Goal: Task Accomplishment & Management: Manage account settings

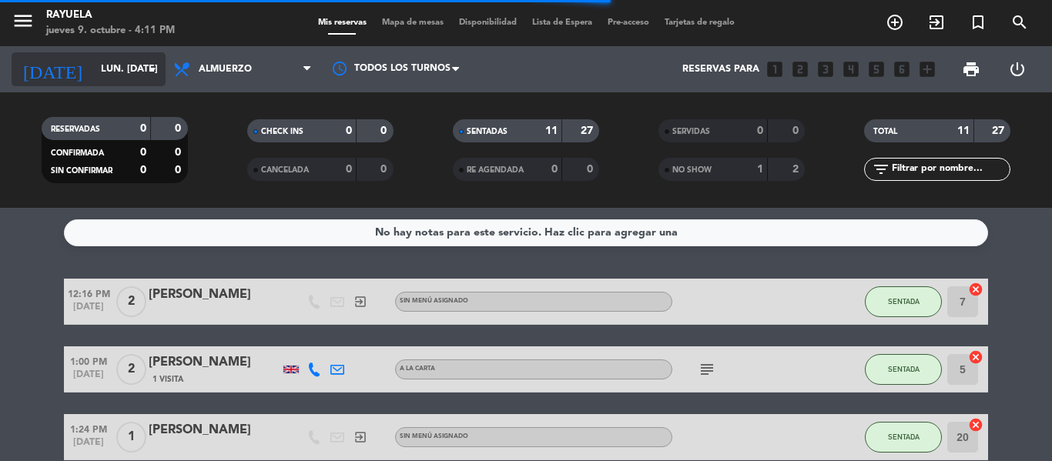
click at [153, 68] on icon "arrow_drop_down" at bounding box center [152, 69] width 18 height 18
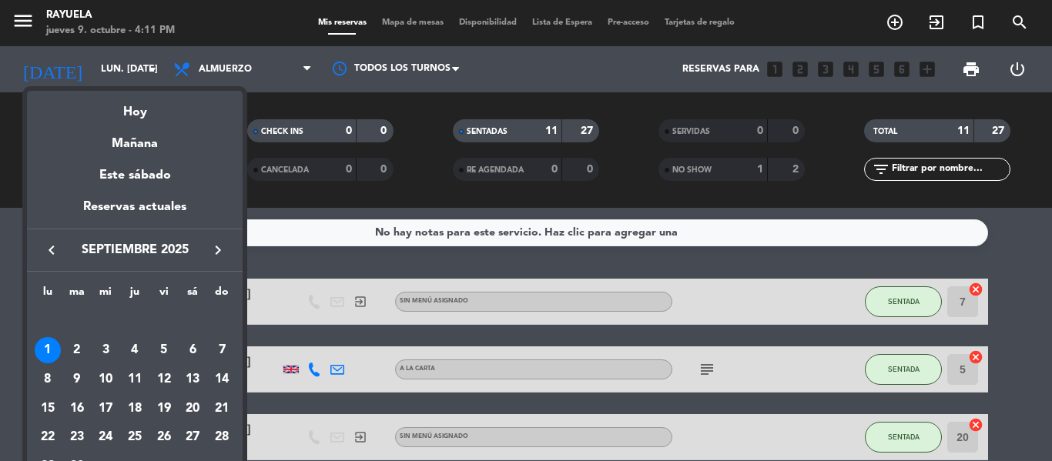
click at [214, 253] on icon "keyboard_arrow_right" at bounding box center [218, 250] width 18 height 18
click at [159, 348] on div "5" at bounding box center [164, 350] width 26 height 26
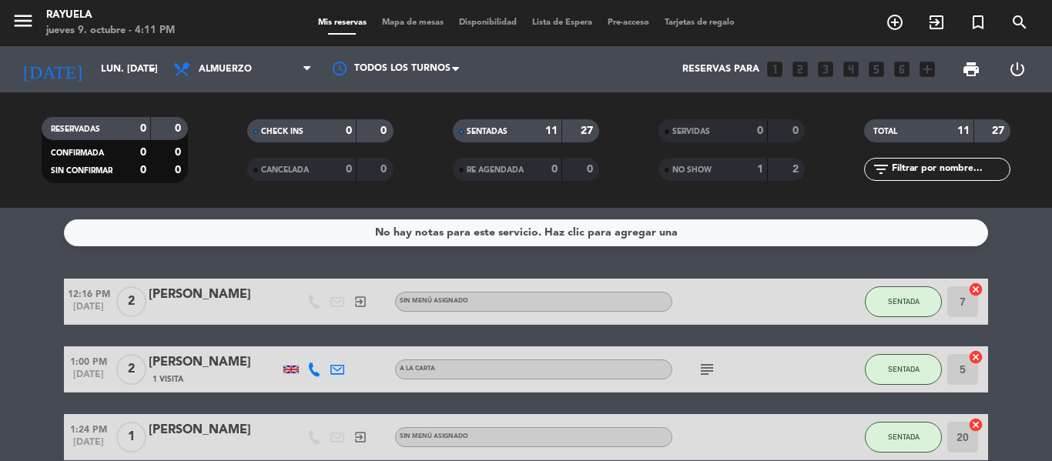
type input "vie. 5 dic."
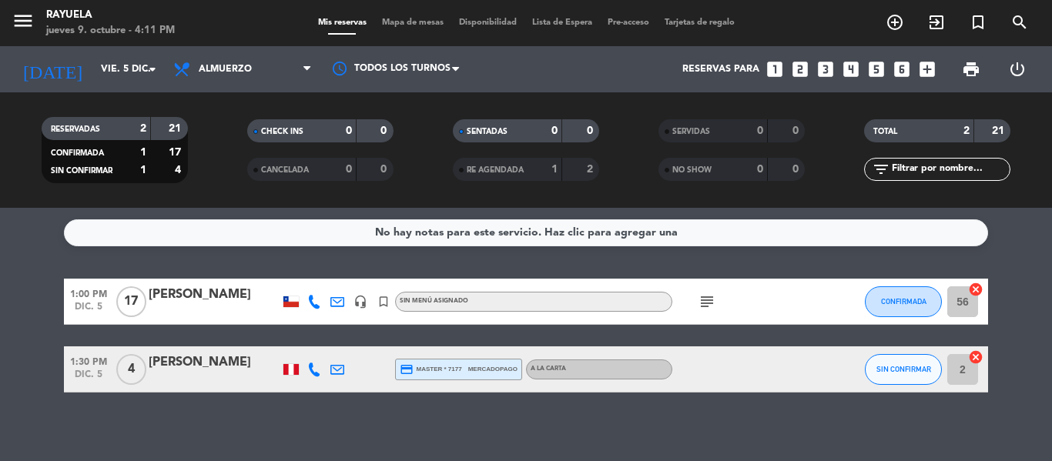
click at [217, 291] on div "[PERSON_NAME]" at bounding box center [214, 295] width 131 height 20
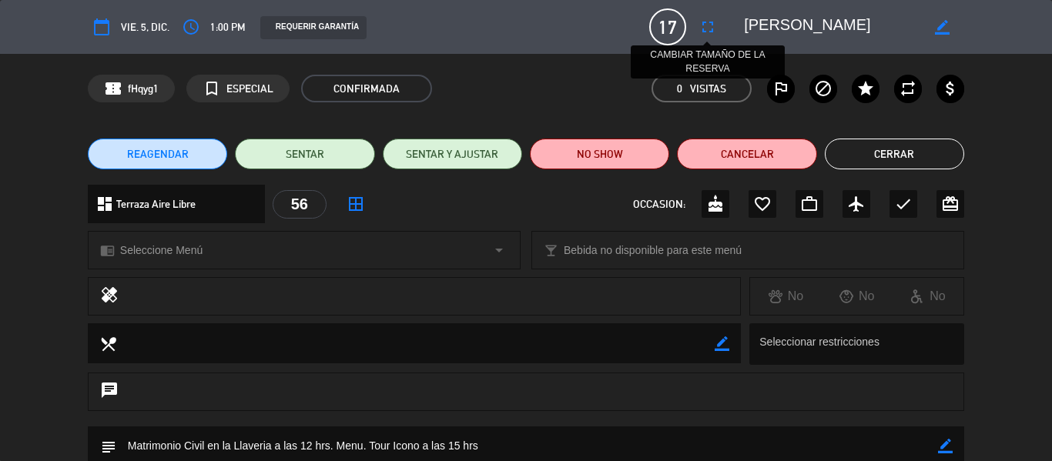
click at [707, 29] on icon "fullscreen" at bounding box center [708, 27] width 18 height 18
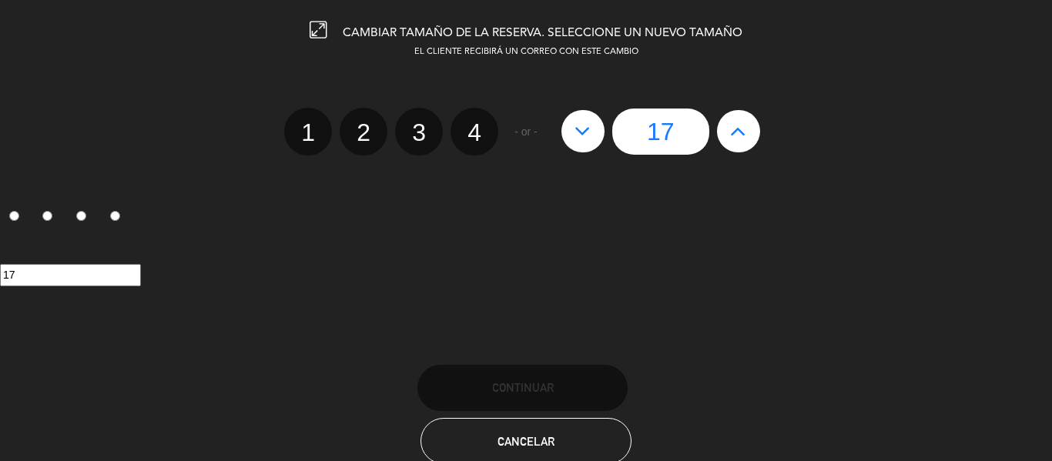
click at [743, 132] on icon at bounding box center [738, 131] width 16 height 25
type input "18"
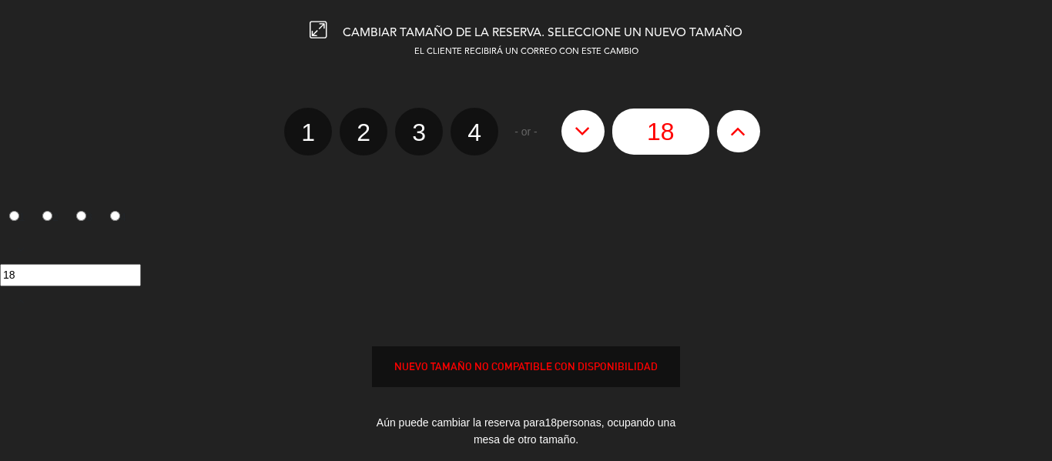
click at [743, 132] on icon at bounding box center [738, 131] width 16 height 25
type input "19"
click at [743, 132] on icon at bounding box center [738, 131] width 16 height 25
type input "20"
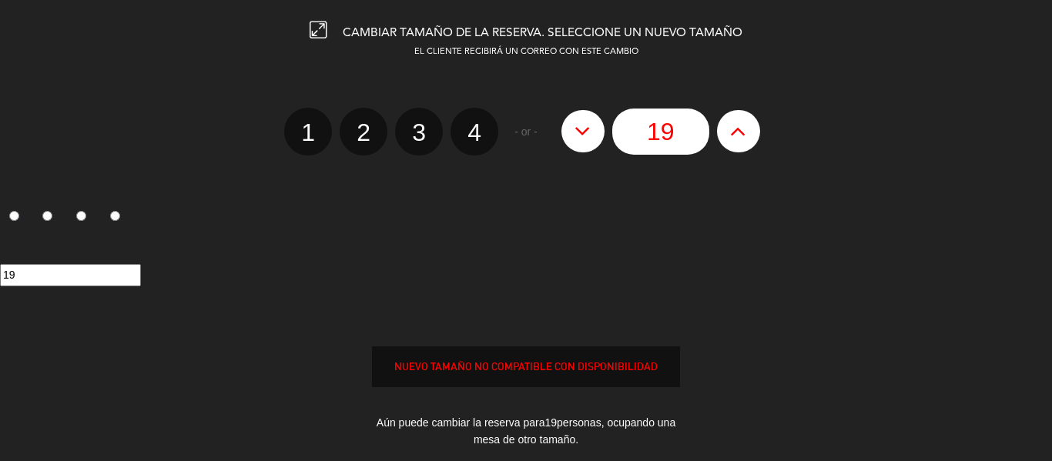
type input "20"
click at [743, 132] on icon at bounding box center [738, 131] width 16 height 25
type input "21"
click at [743, 132] on icon at bounding box center [738, 131] width 16 height 25
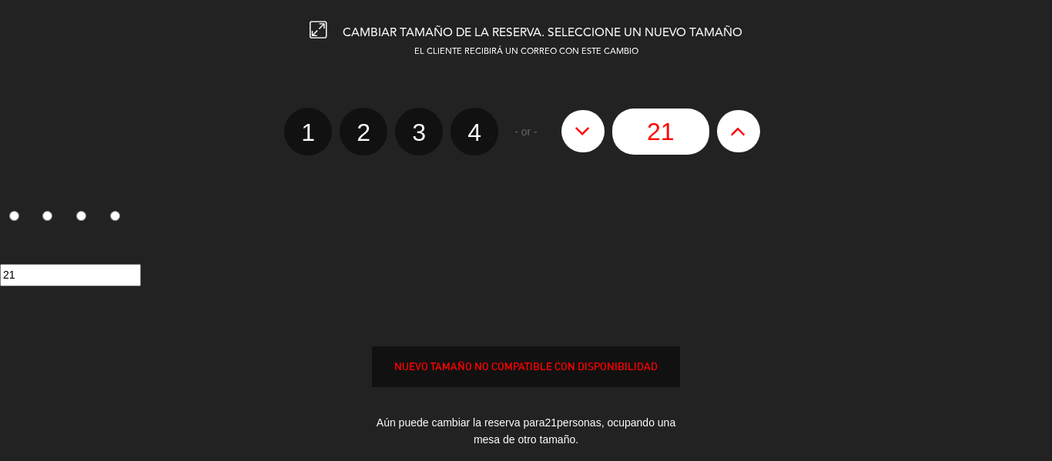
type input "22"
click at [743, 132] on icon at bounding box center [738, 131] width 16 height 25
type input "23"
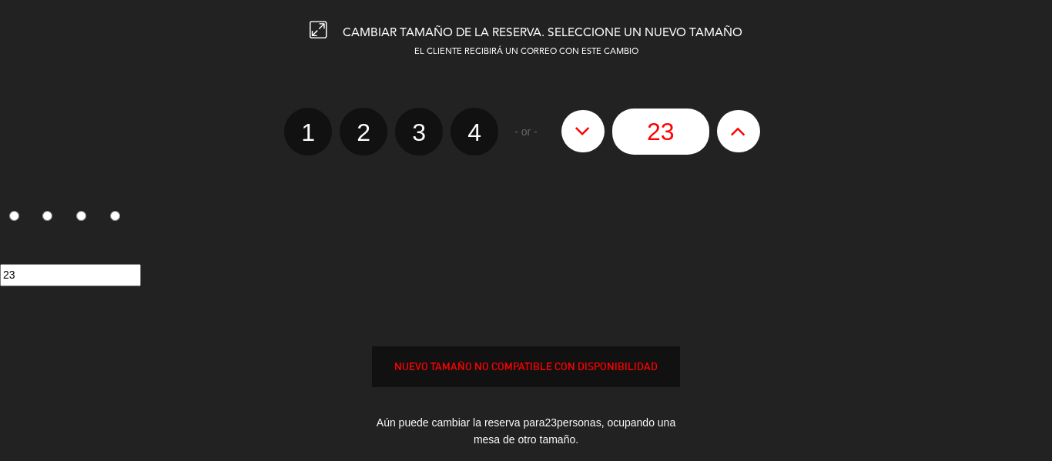
click at [743, 132] on icon at bounding box center [738, 131] width 16 height 25
type input "24"
click at [743, 132] on icon at bounding box center [738, 131] width 16 height 25
type input "25"
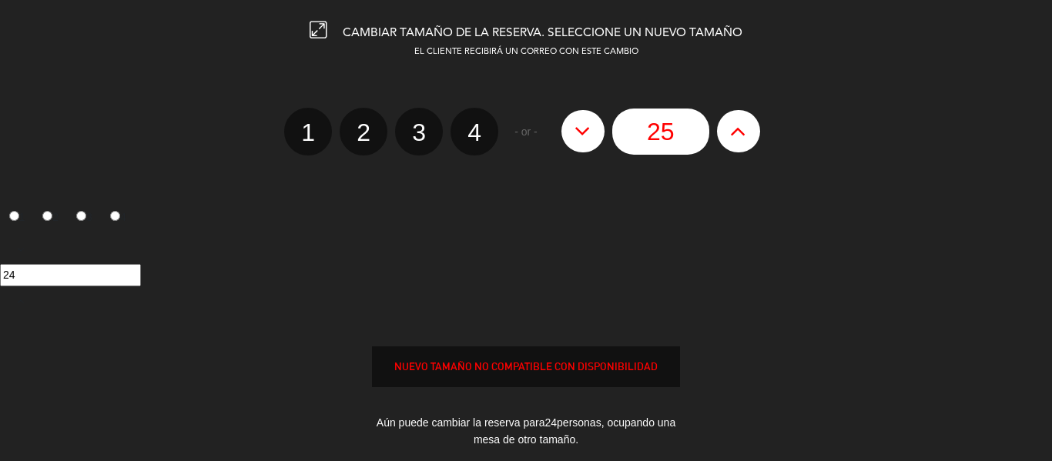
type input "25"
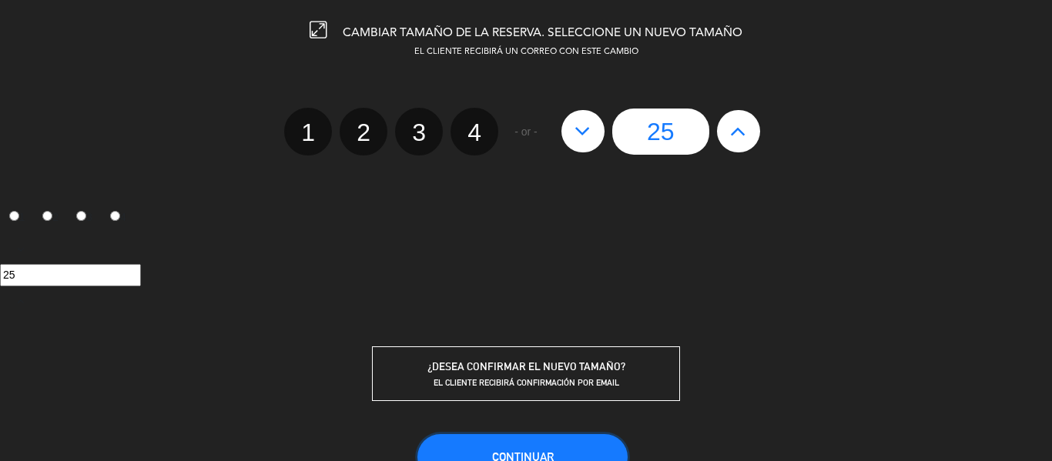
click at [566, 450] on button "Continuar" at bounding box center [523, 457] width 210 height 46
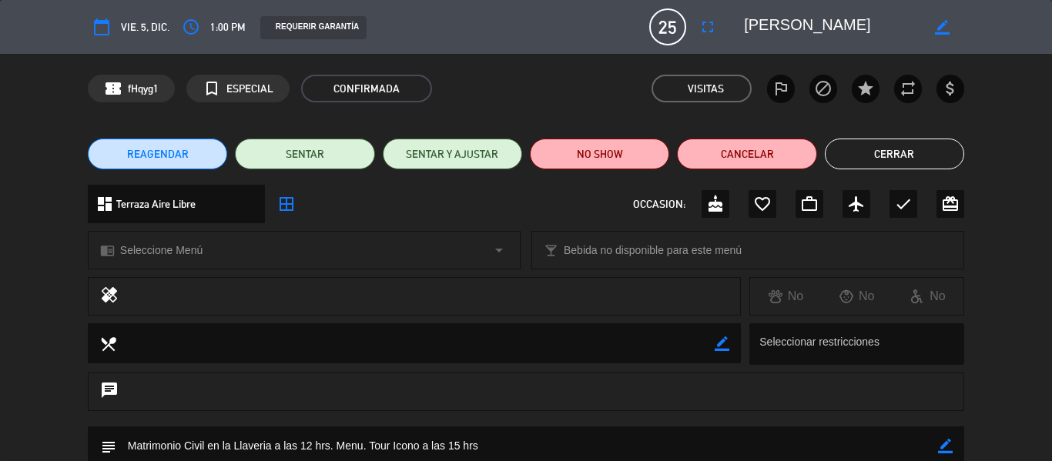
click at [140, 28] on span "vie. 5, dic." at bounding box center [145, 27] width 49 height 18
click at [106, 23] on icon "calendar_today" at bounding box center [101, 27] width 18 height 18
click at [96, 26] on icon "calendar_today" at bounding box center [101, 27] width 18 height 18
click at [96, 25] on icon "calendar_today" at bounding box center [101, 27] width 18 height 18
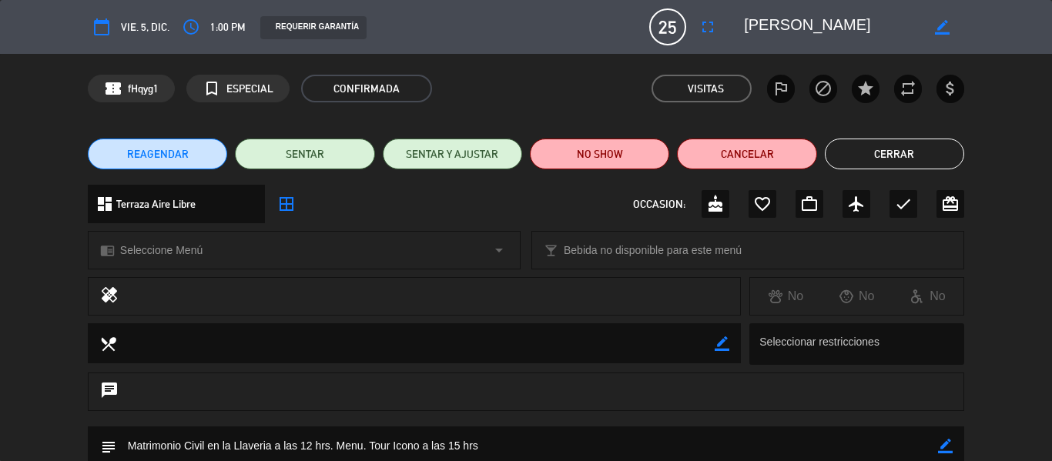
click at [163, 158] on span "REAGENDAR" at bounding box center [158, 154] width 62 height 16
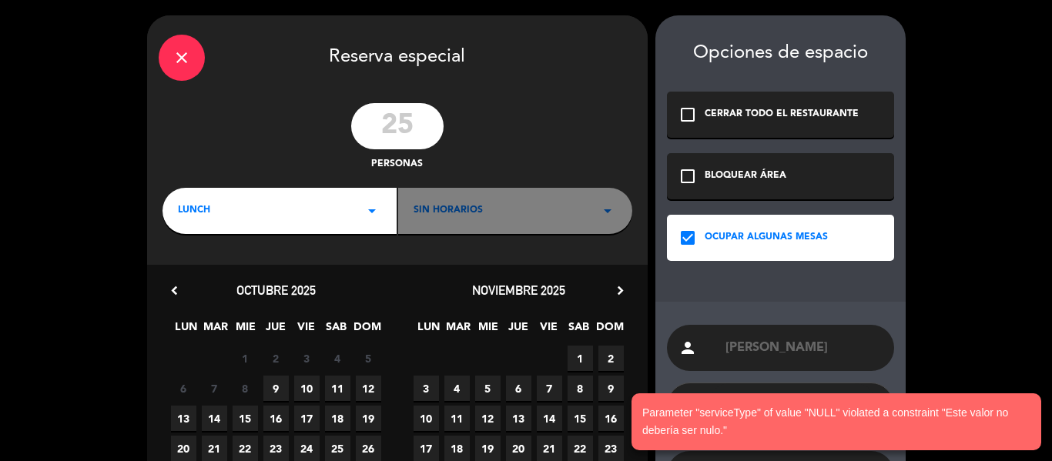
click at [619, 290] on icon "chevron_right" at bounding box center [620, 291] width 16 height 16
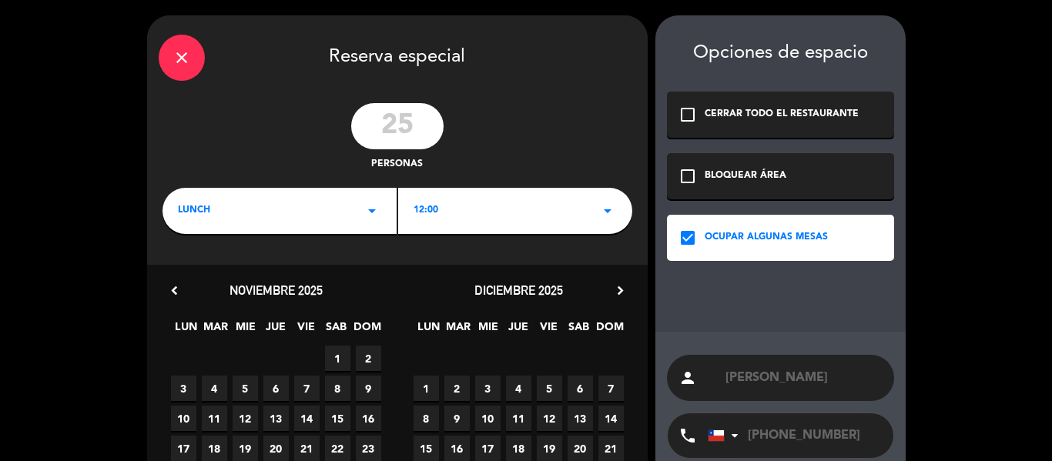
click at [574, 387] on span "6" at bounding box center [580, 388] width 25 height 25
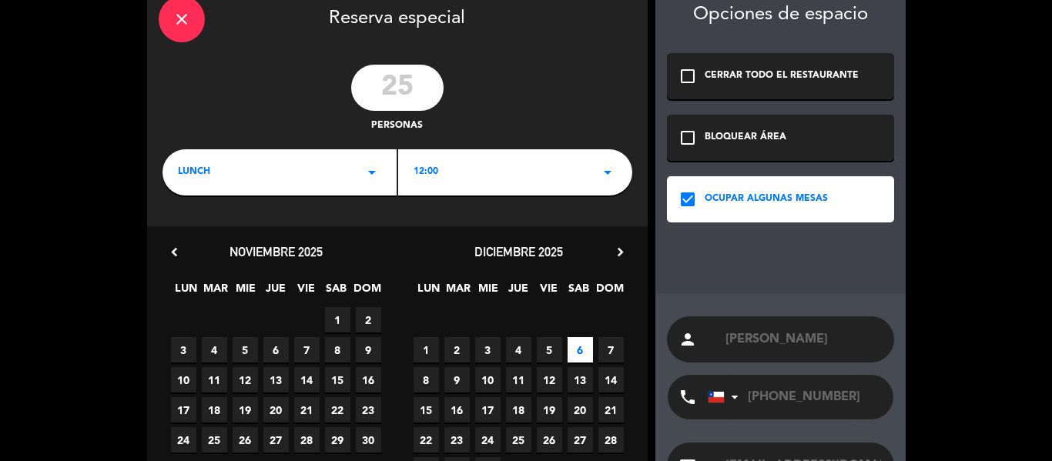
scroll to position [154, 0]
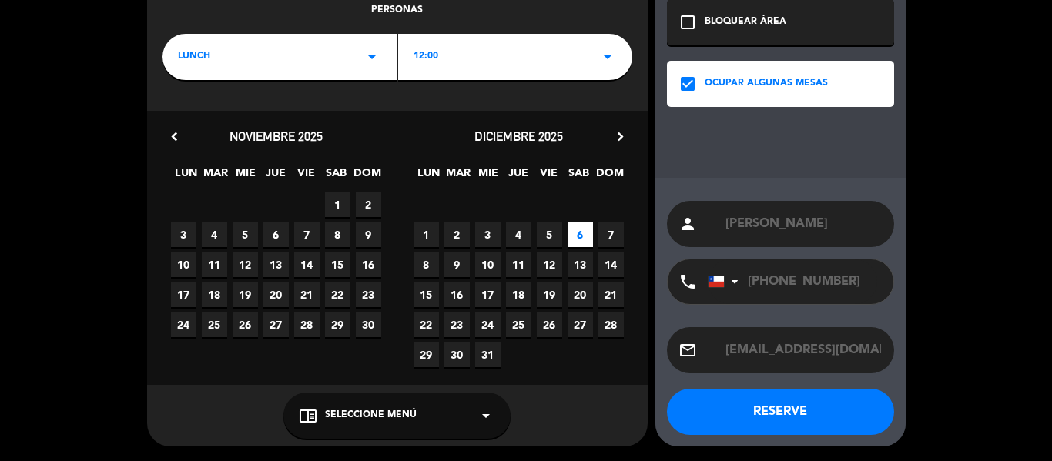
click at [769, 413] on button "RESERVE" at bounding box center [780, 412] width 227 height 46
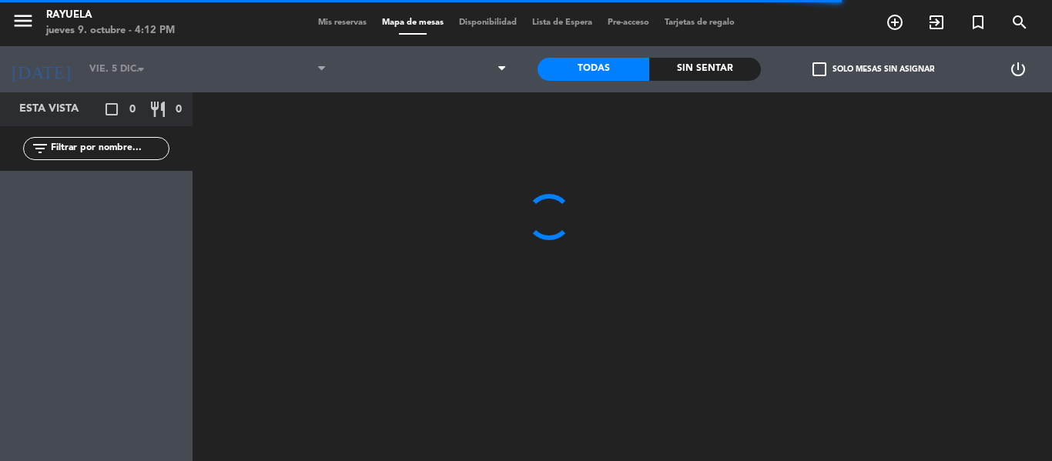
type input "sáb. 6 dic."
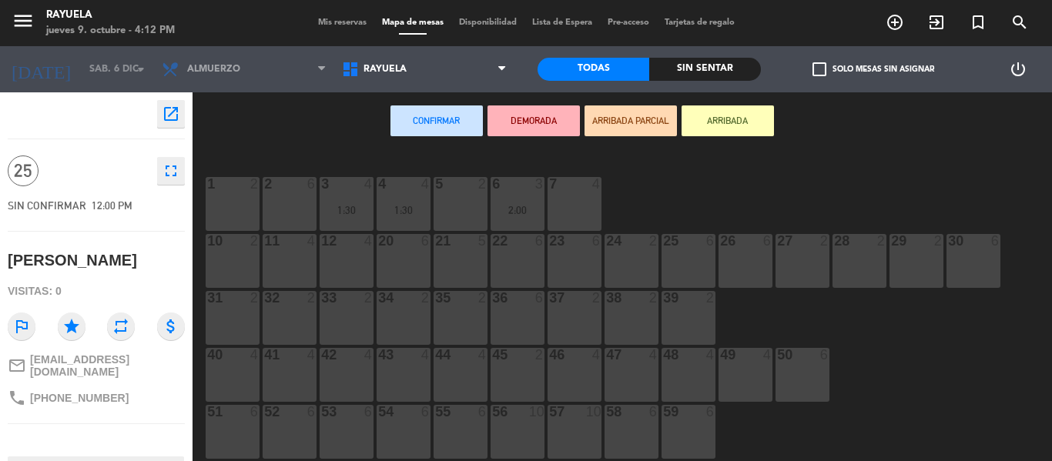
click at [528, 430] on div "56 10" at bounding box center [518, 432] width 54 height 54
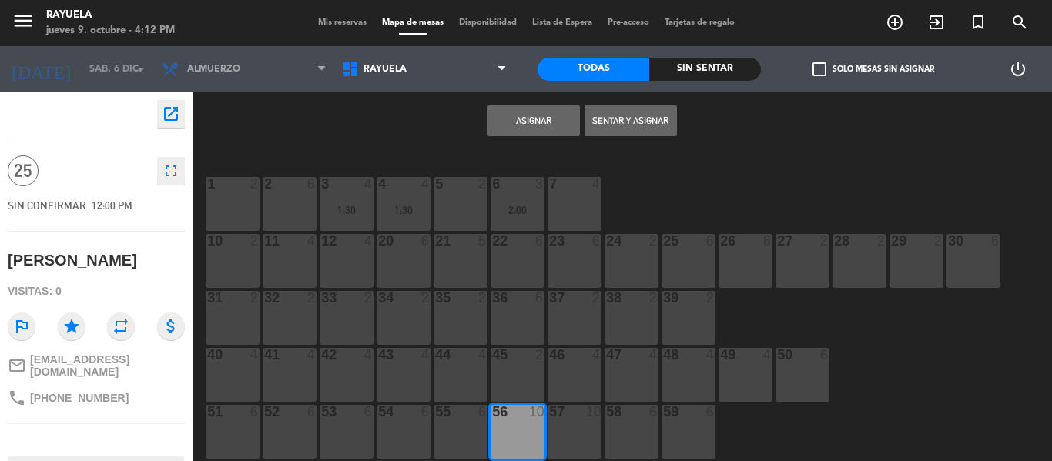
click at [565, 430] on div "57 10" at bounding box center [575, 432] width 54 height 54
click at [509, 118] on button "Asignar" at bounding box center [534, 121] width 92 height 31
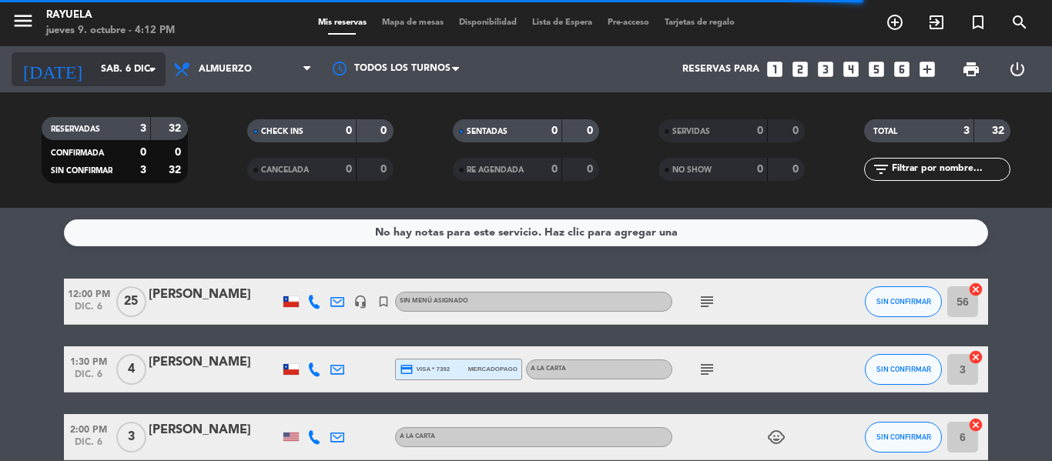
click at [146, 71] on icon "arrow_drop_down" at bounding box center [152, 69] width 18 height 18
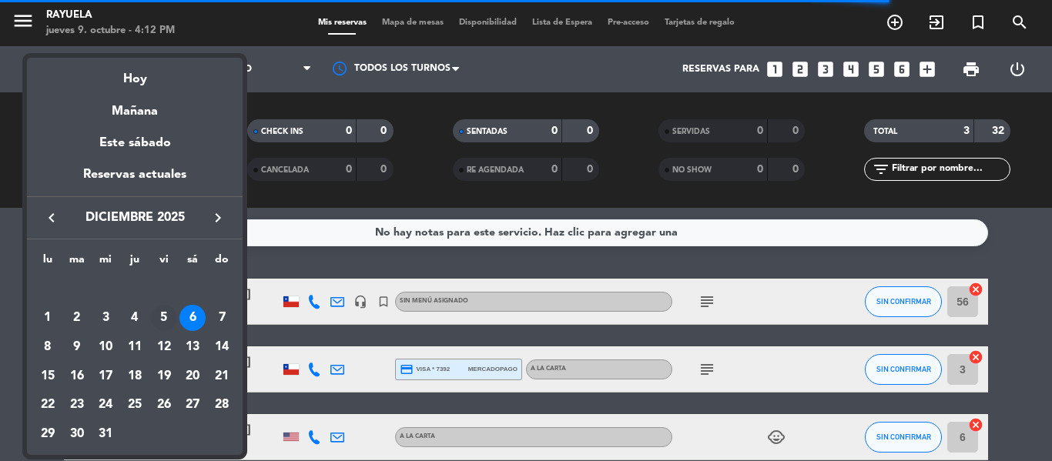
click at [162, 318] on div "5" at bounding box center [164, 318] width 26 height 26
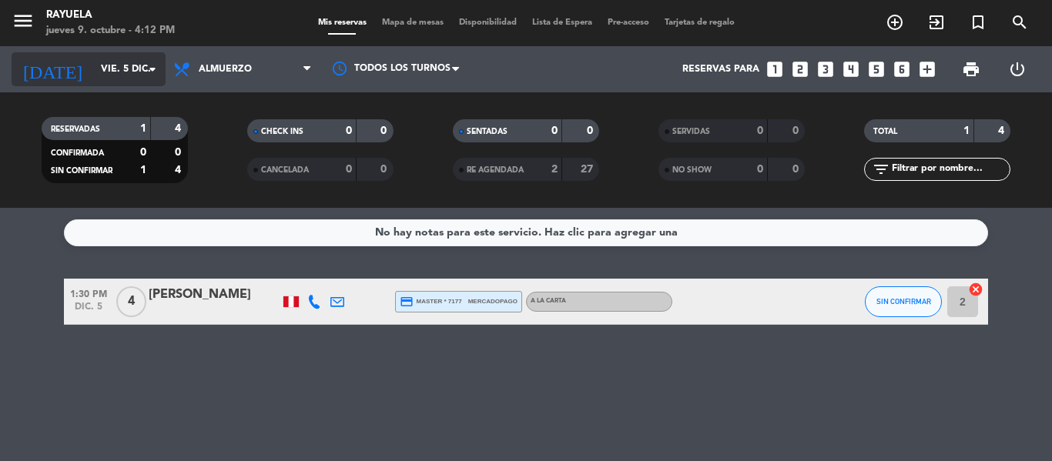
click at [156, 71] on icon "arrow_drop_down" at bounding box center [152, 69] width 18 height 18
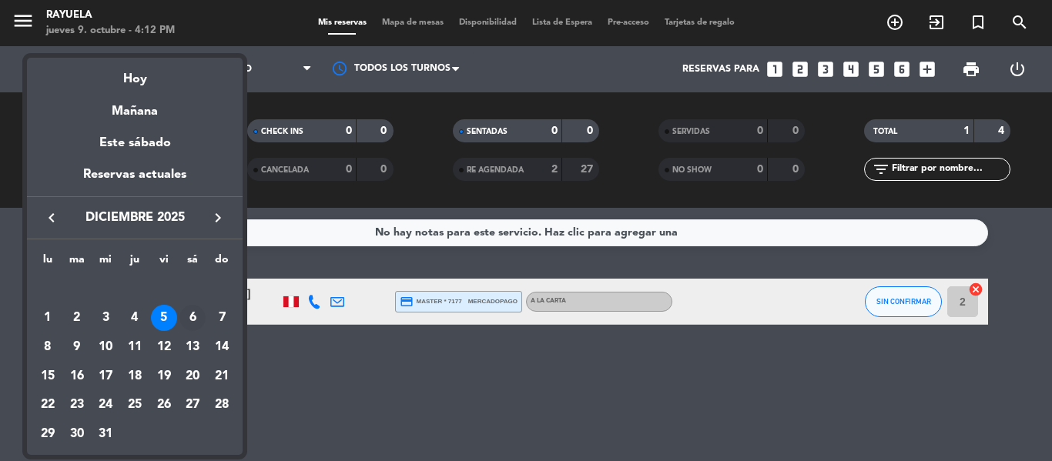
click at [193, 317] on div "6" at bounding box center [192, 318] width 26 height 26
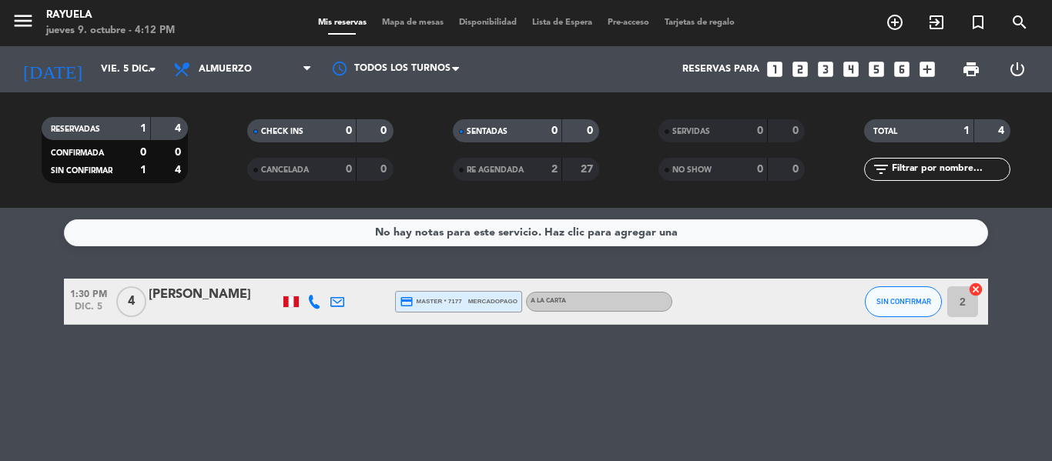
type input "sáb. 6 dic."
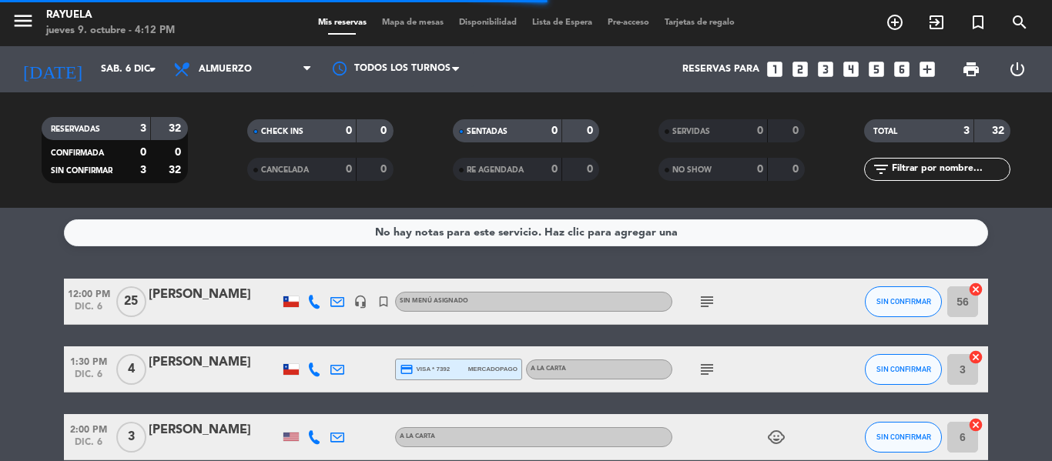
click at [708, 310] on icon "subject" at bounding box center [707, 302] width 18 height 18
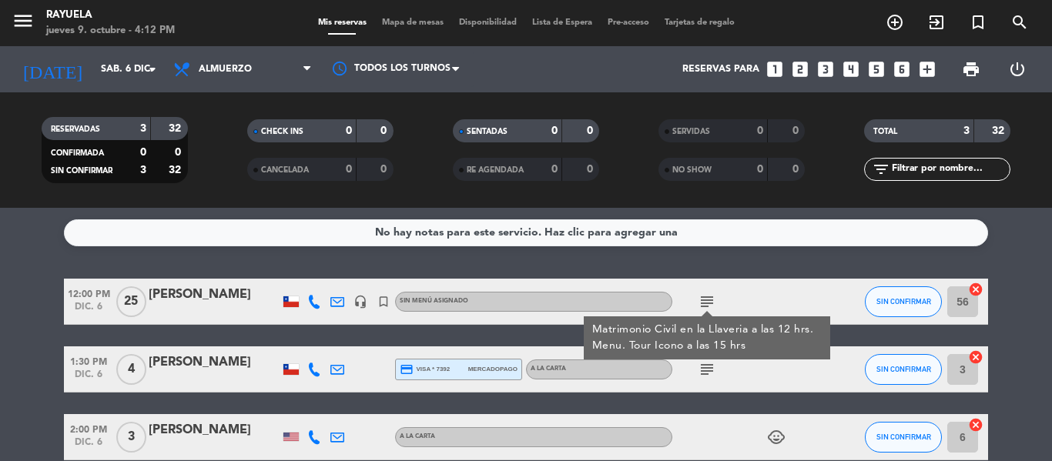
click at [706, 298] on icon "subject" at bounding box center [707, 302] width 18 height 18
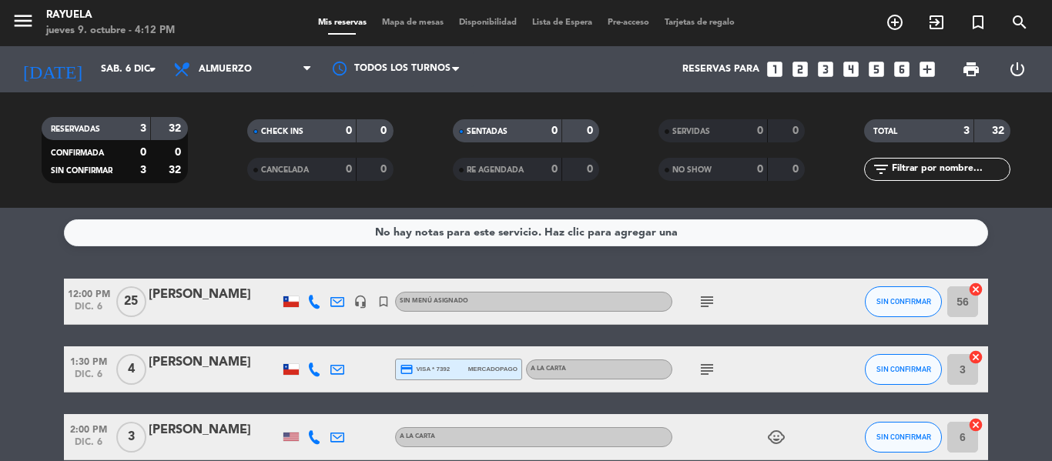
click at [706, 298] on icon "subject" at bounding box center [707, 302] width 18 height 18
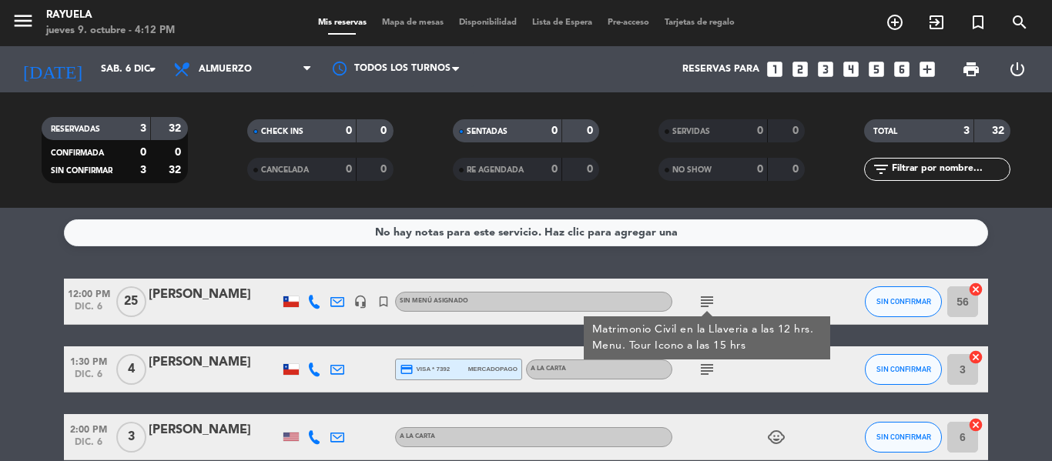
click at [245, 300] on div "[PERSON_NAME]" at bounding box center [214, 295] width 131 height 20
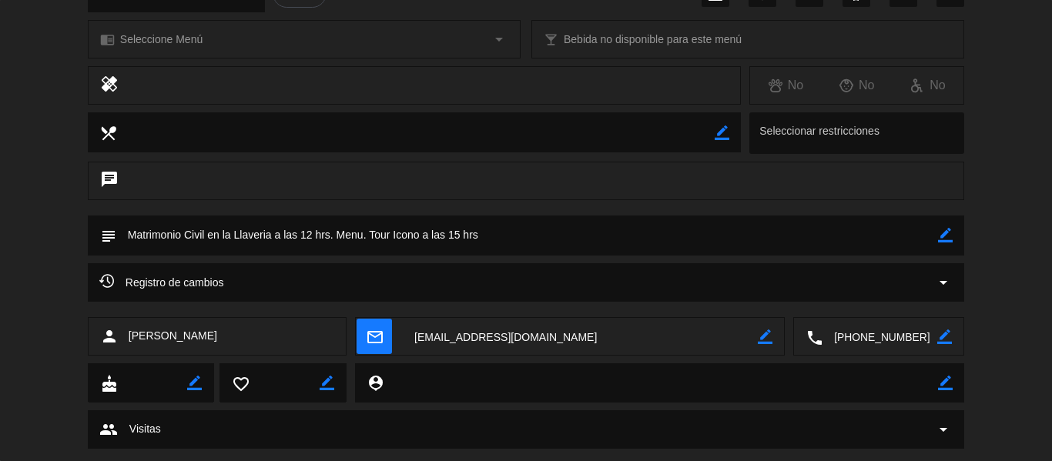
scroll to position [231, 0]
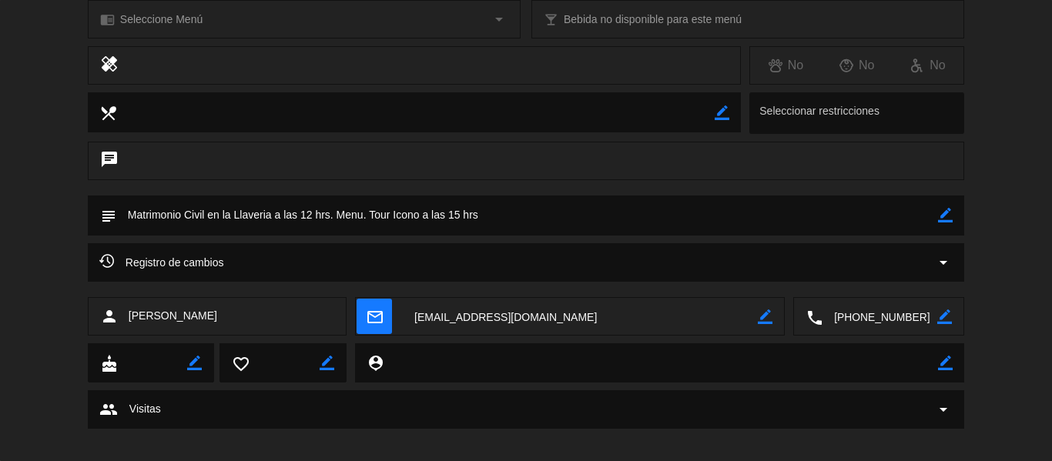
click at [945, 218] on icon "border_color" at bounding box center [945, 215] width 15 height 15
click at [310, 216] on textarea at bounding box center [527, 215] width 822 height 39
type textarea "Matrimonio Civil en la Llaveria a las 11 hrs. Menu. Tour Icono a las 15 hrs"
click at [947, 211] on icon at bounding box center [945, 215] width 15 height 15
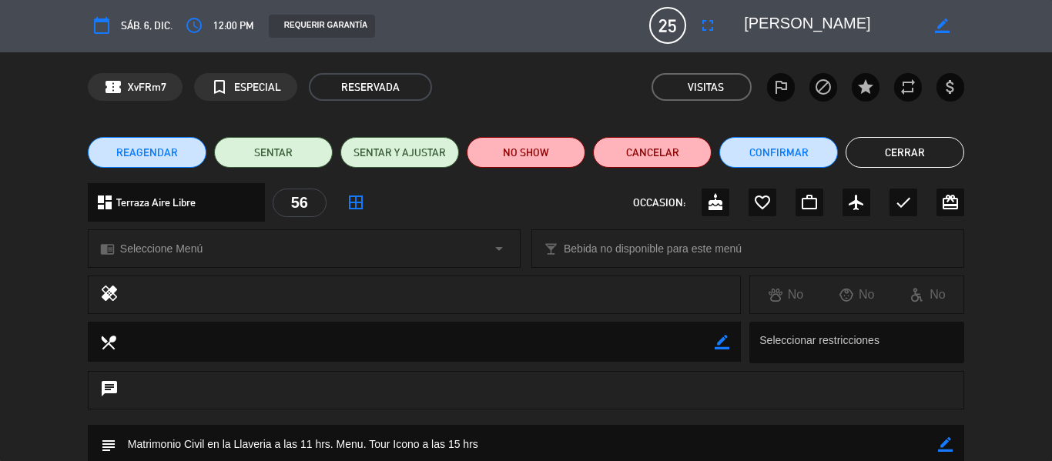
scroll to position [0, 0]
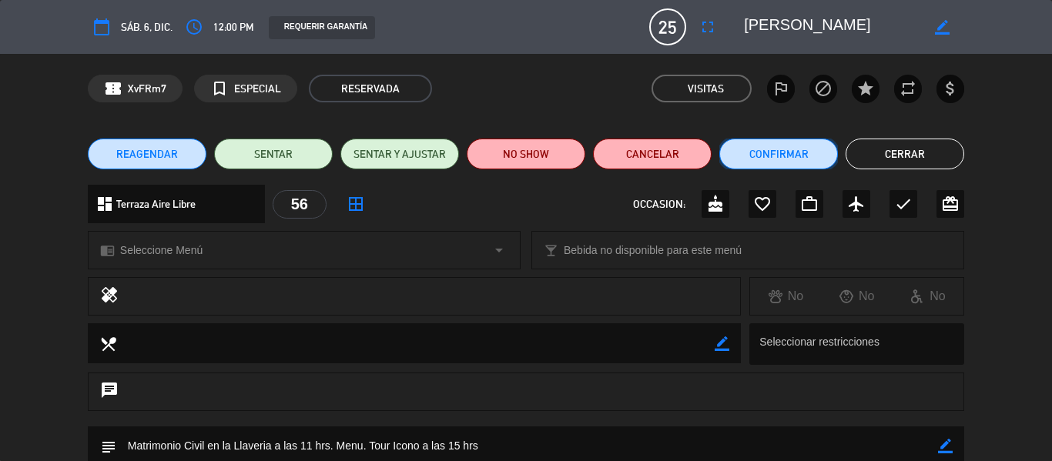
click at [793, 157] on button "Confirmar" at bounding box center [778, 154] width 119 height 31
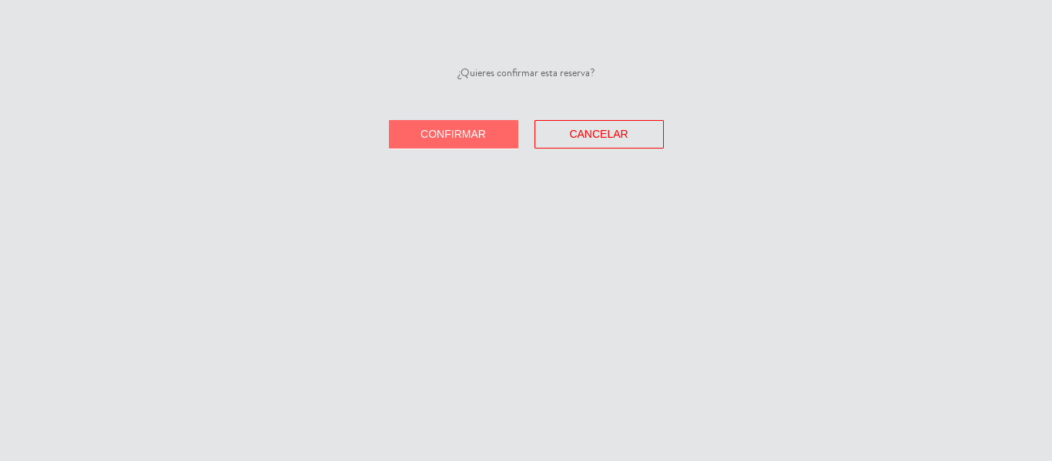
click at [464, 130] on span "Confirmar" at bounding box center [453, 134] width 65 height 12
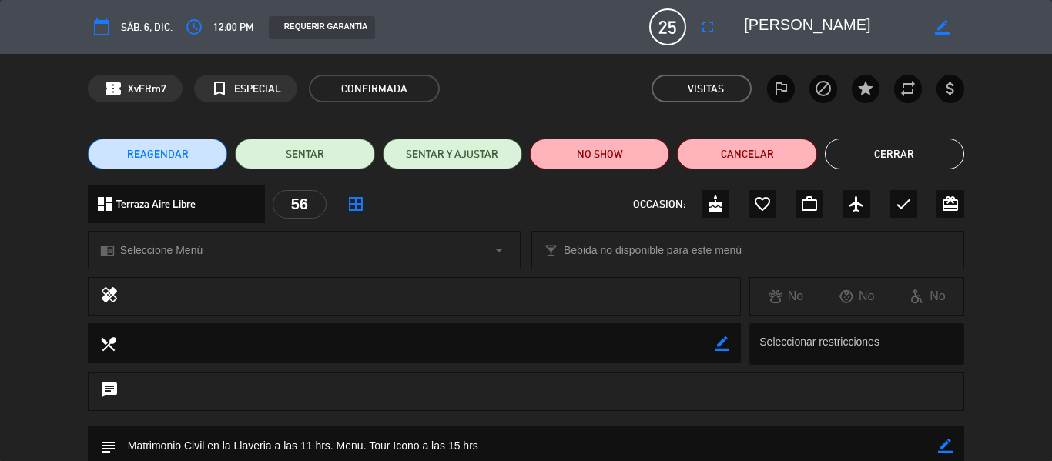
click at [894, 153] on button "Cerrar" at bounding box center [894, 154] width 139 height 31
